Goal: Browse casually: Explore the website without a specific task or goal

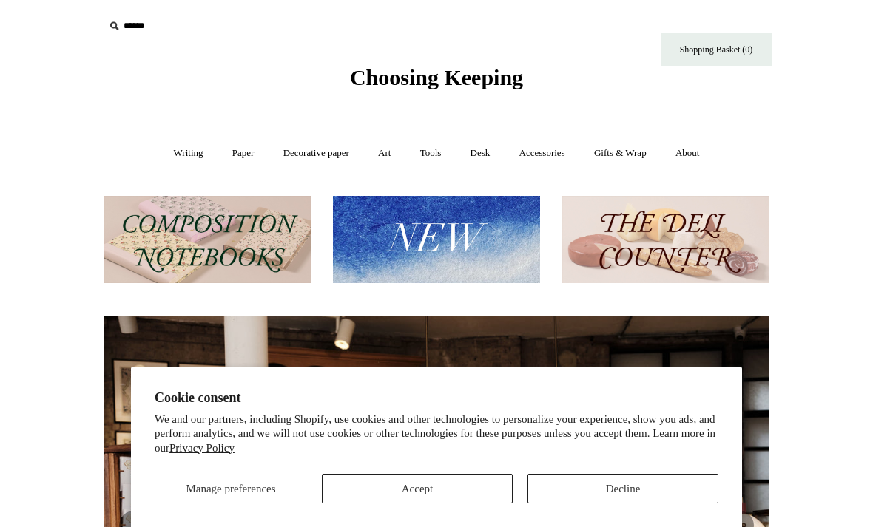
click at [357, 489] on button "Accept" at bounding box center [417, 489] width 191 height 30
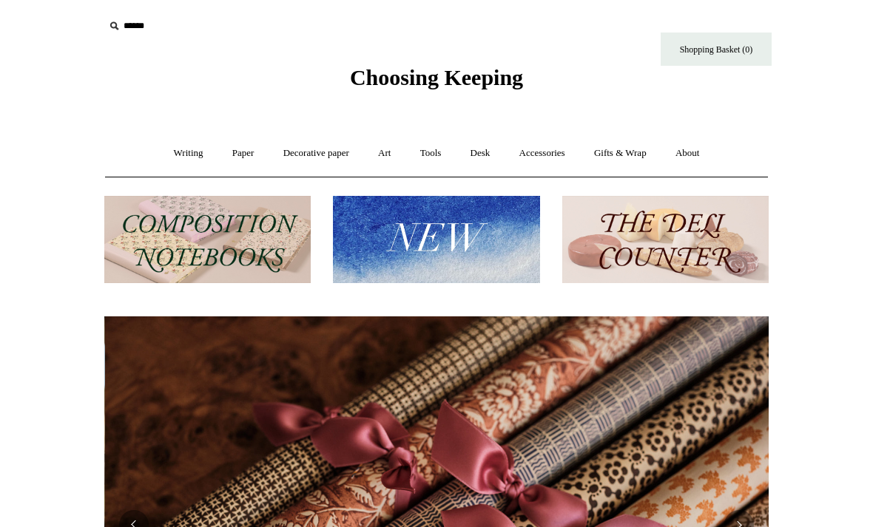
scroll to position [0, 1329]
click at [167, 156] on link "Writing +" at bounding box center [189, 153] width 56 height 39
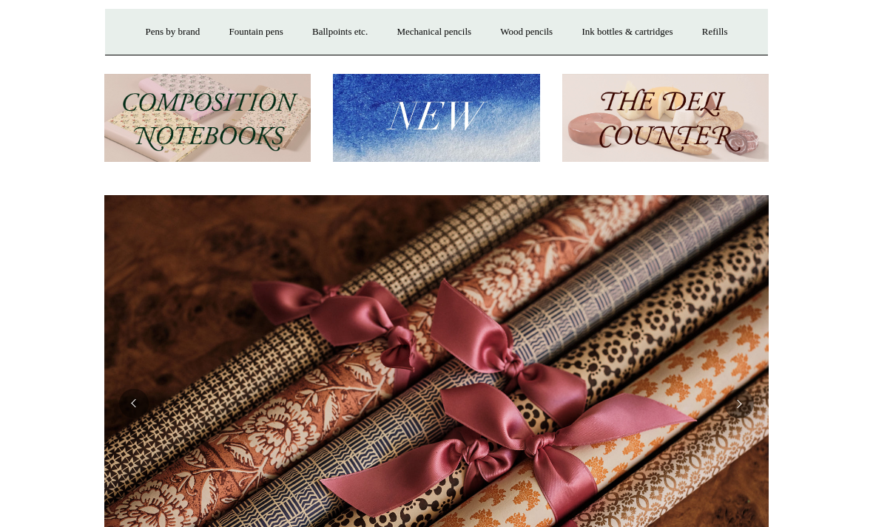
scroll to position [166, 0]
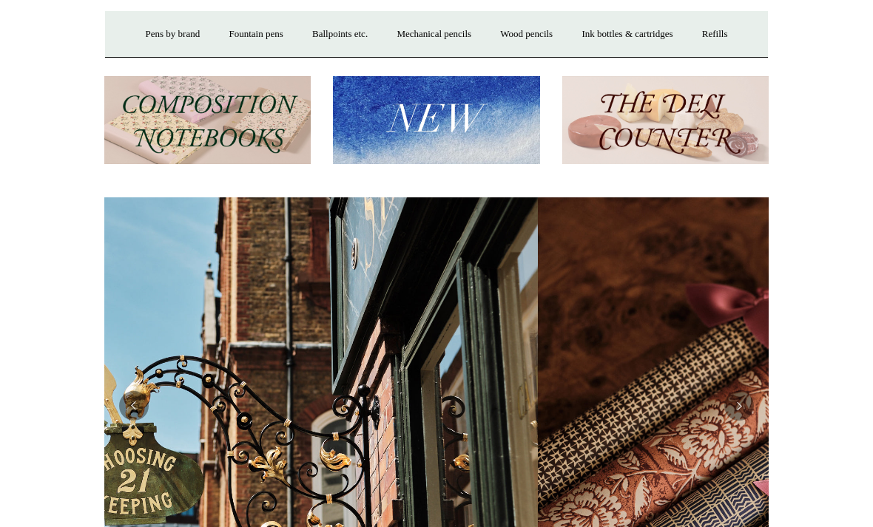
click at [135, 38] on link "Pens by brand +" at bounding box center [172, 34] width 81 height 39
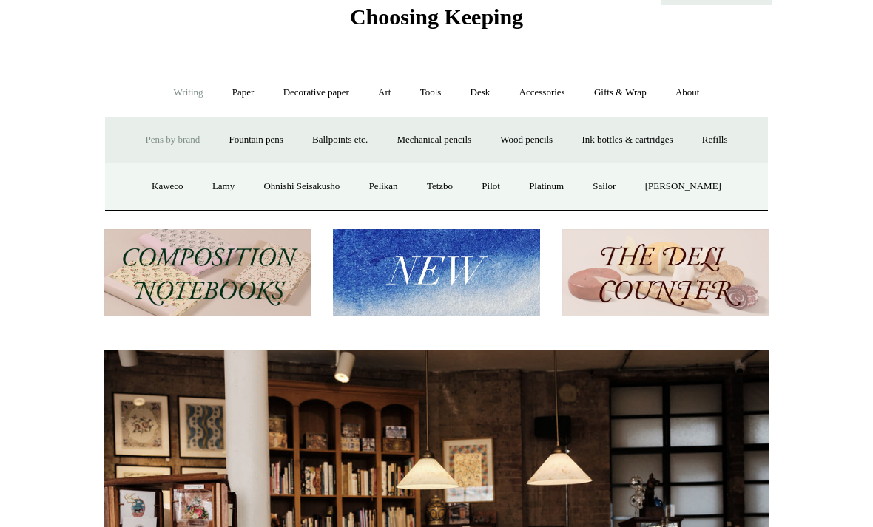
scroll to position [45, 0]
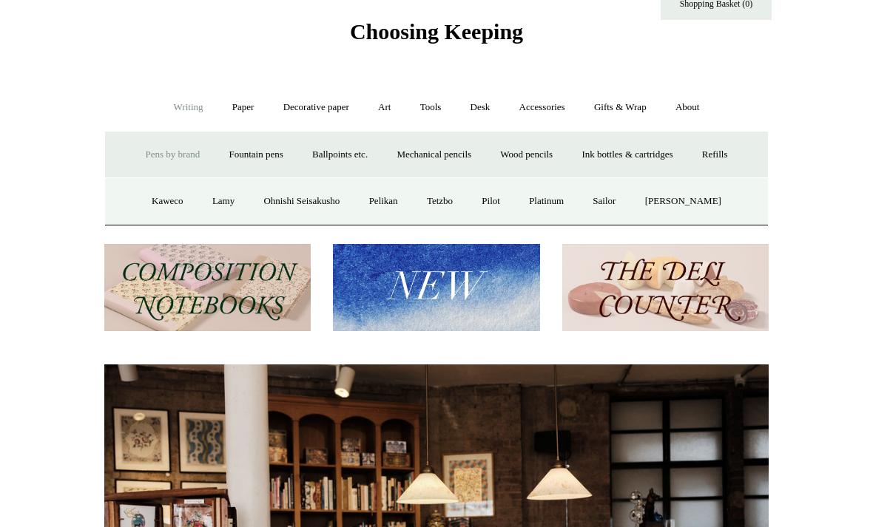
click at [220, 158] on link "Fountain pens +" at bounding box center [255, 155] width 81 height 39
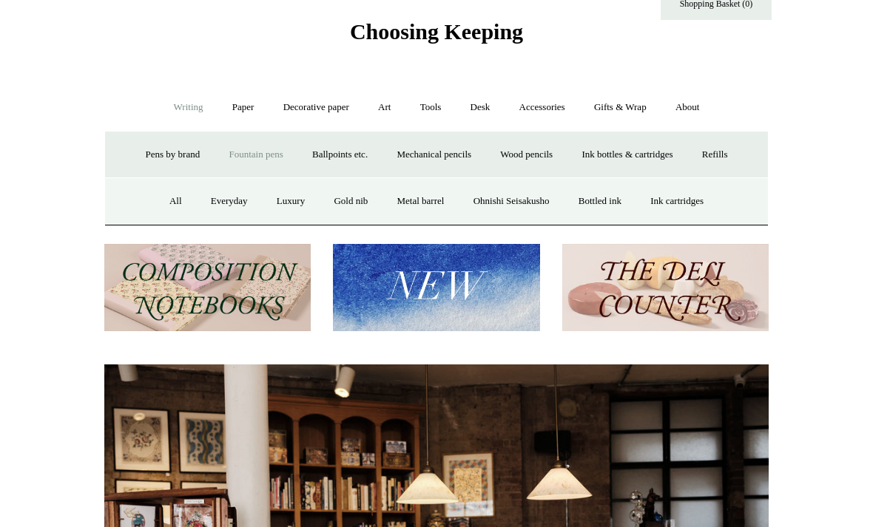
click at [165, 206] on link "All" at bounding box center [175, 201] width 39 height 39
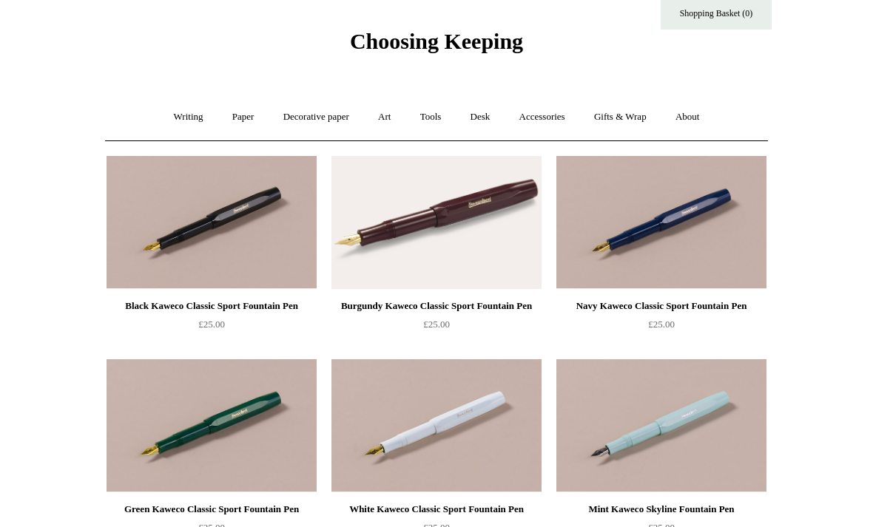
scroll to position [36, 0]
click at [173, 124] on link "Writing +" at bounding box center [189, 117] width 56 height 39
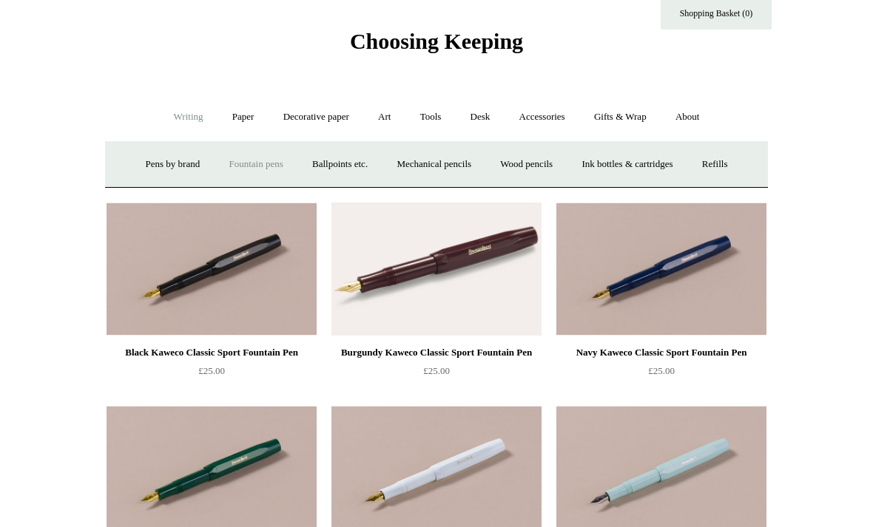
click at [234, 168] on link "Fountain pens +" at bounding box center [255, 164] width 81 height 39
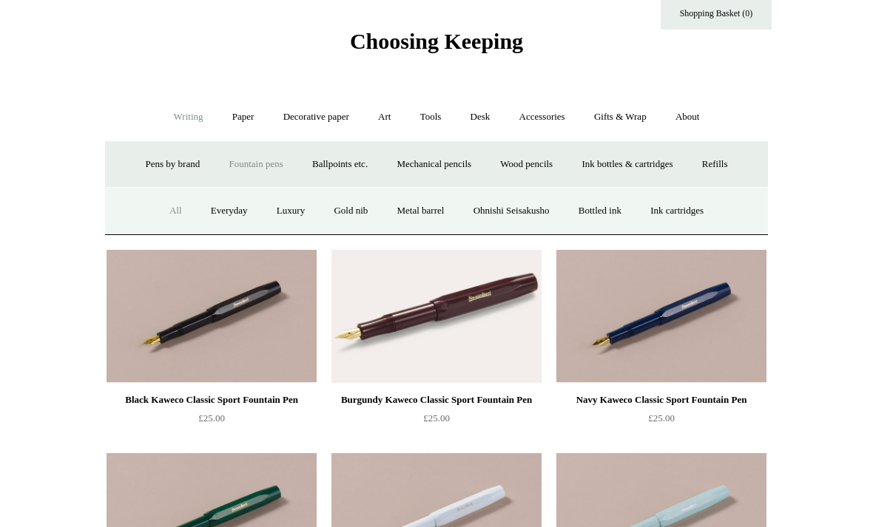
click at [275, 212] on link "Luxury" at bounding box center [290, 211] width 55 height 39
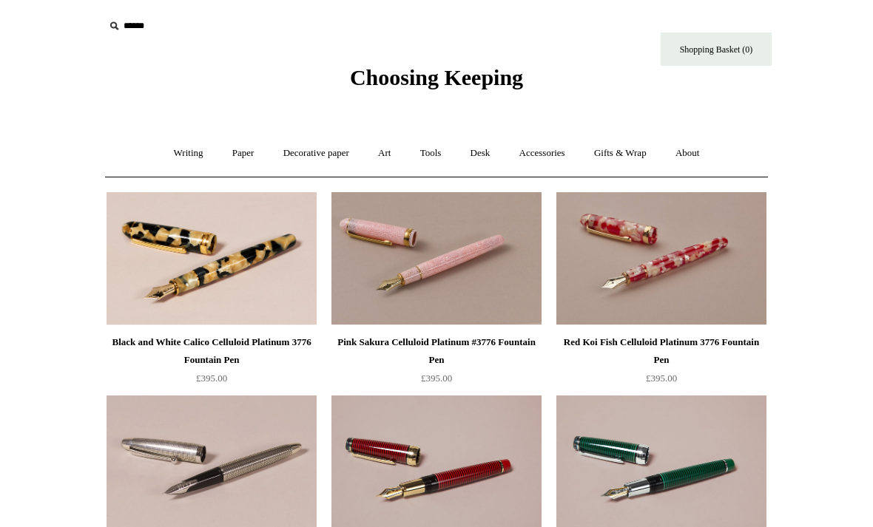
scroll to position [39, 0]
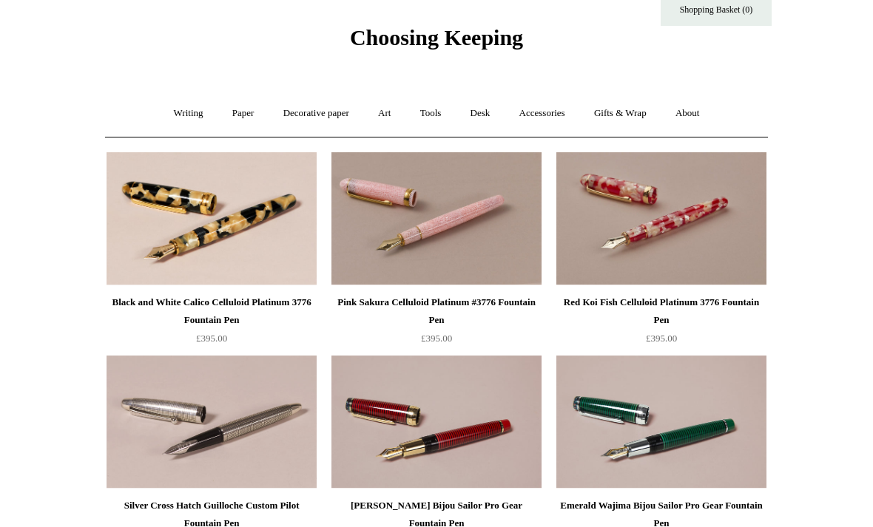
click at [622, 121] on link "Gifts & Wrap +" at bounding box center [620, 114] width 79 height 39
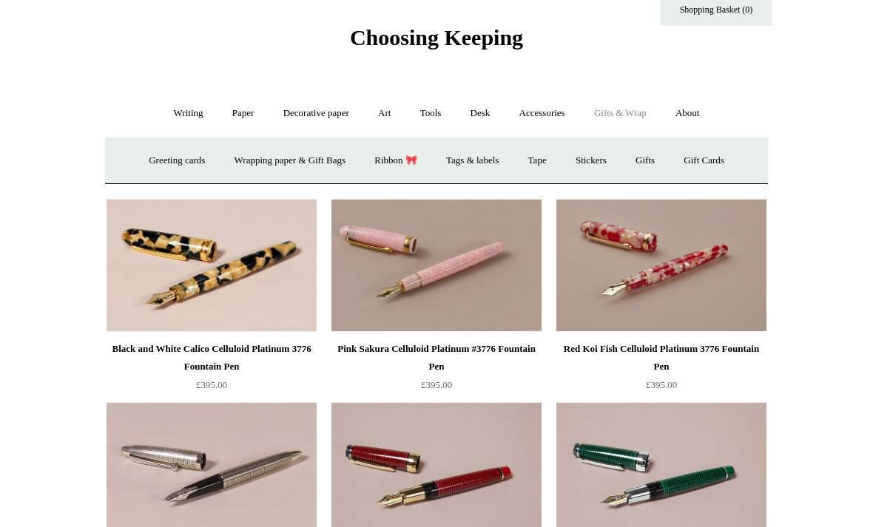
click at [593, 165] on link "Stickers" at bounding box center [591, 160] width 58 height 39
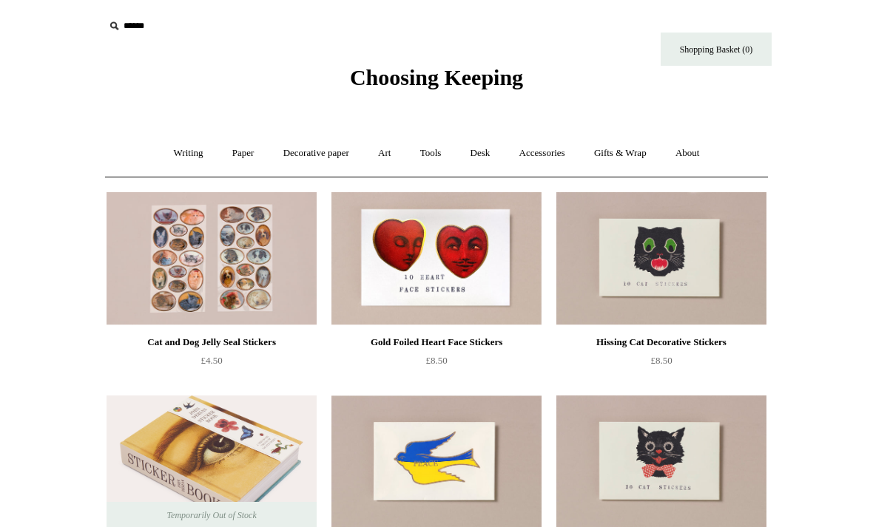
click at [628, 155] on link "Gifts & Wrap +" at bounding box center [620, 153] width 79 height 39
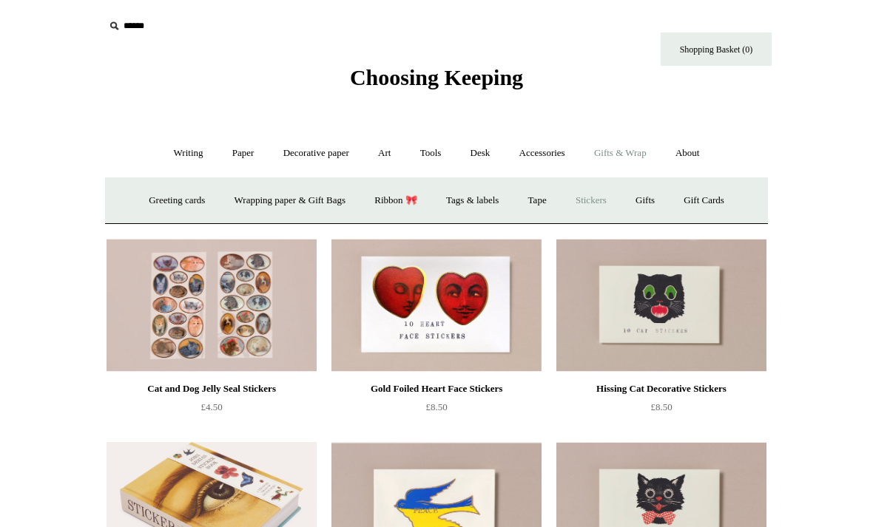
click at [254, 207] on link "Wrapping paper & Gift Bags" at bounding box center [290, 200] width 138 height 39
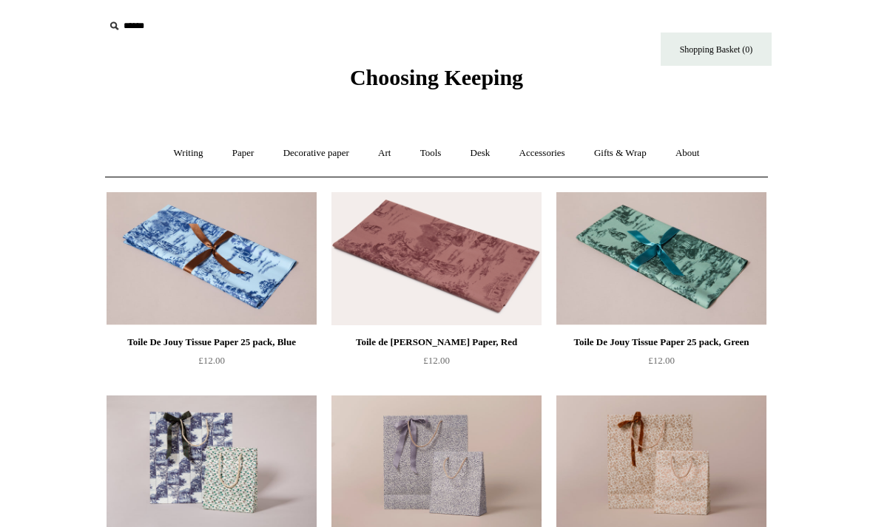
click at [606, 158] on link "Gifts & Wrap +" at bounding box center [620, 153] width 79 height 39
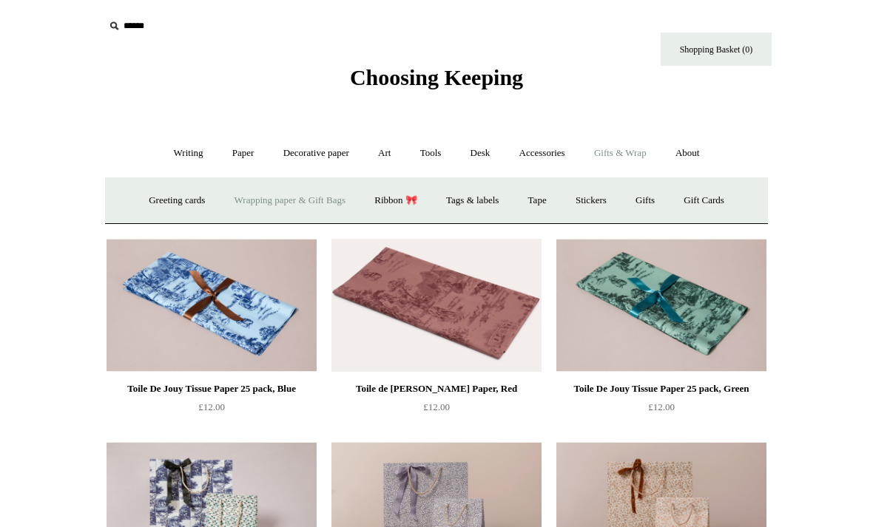
click at [389, 200] on link "Ribbon 🎀" at bounding box center [396, 200] width 70 height 39
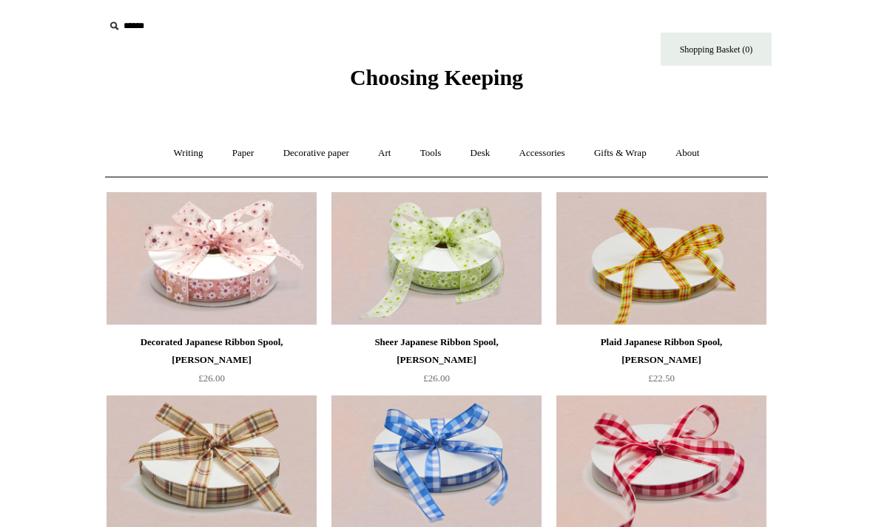
click at [607, 144] on link "Gifts & Wrap +" at bounding box center [620, 153] width 79 height 39
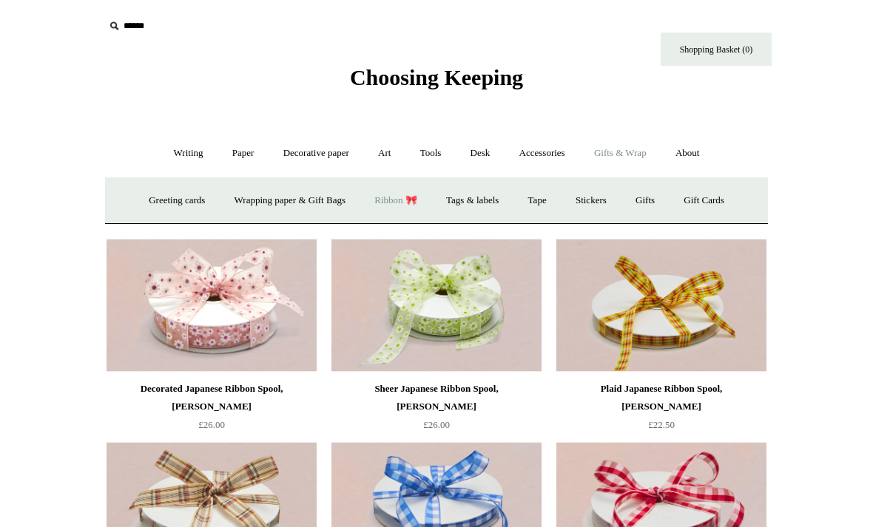
click at [657, 208] on link "Gifts +" at bounding box center [645, 200] width 46 height 39
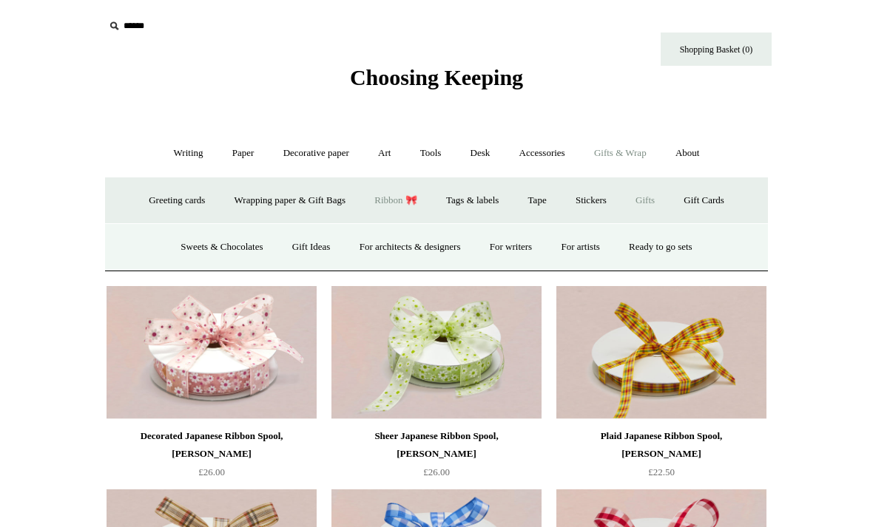
click at [285, 245] on link "Gift Ideas" at bounding box center [311, 247] width 65 height 39
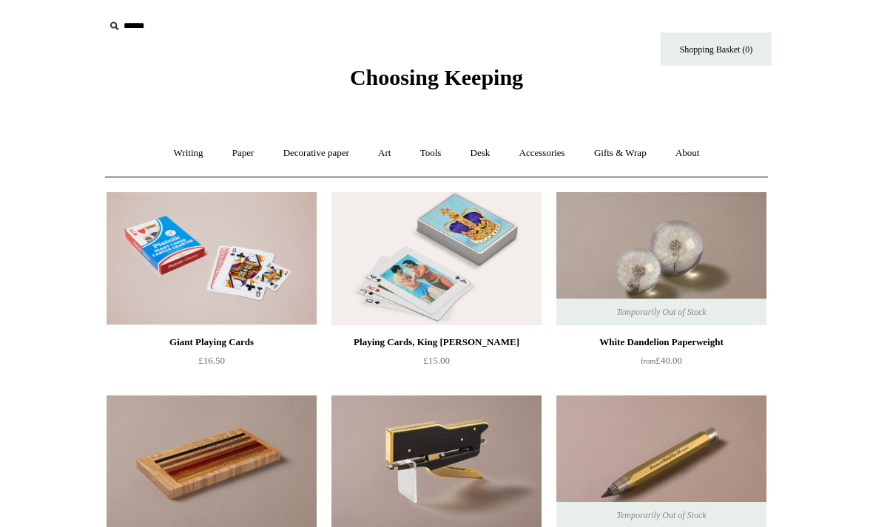
click at [231, 157] on link "Paper +" at bounding box center [243, 153] width 49 height 39
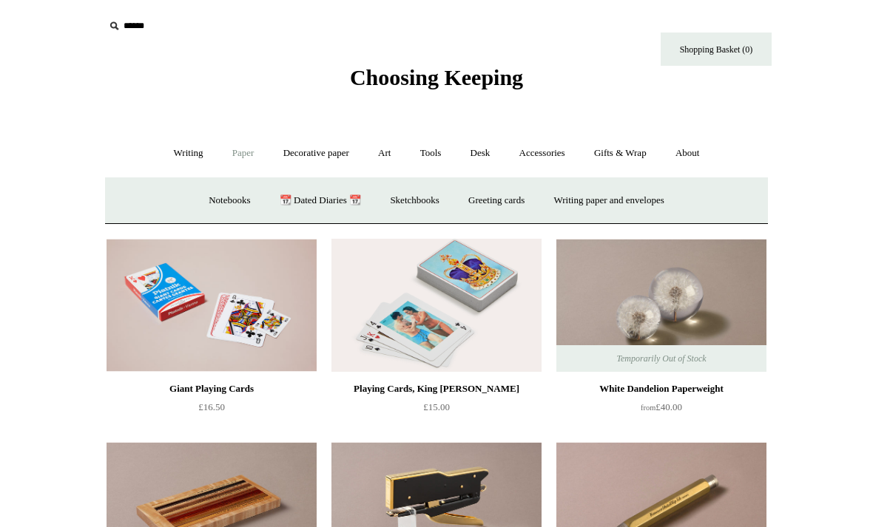
click at [176, 157] on link "Writing +" at bounding box center [189, 153] width 56 height 39
click at [559, 234] on div "Temporarily Out of Stock White Dandelion Paperweight from £40.00" at bounding box center [661, 333] width 222 height 203
